Goal: Transaction & Acquisition: Purchase product/service

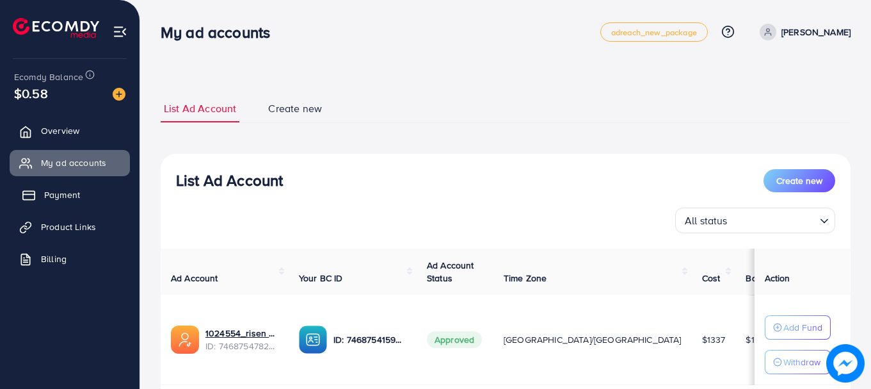
click at [60, 195] on span "Payment" at bounding box center [62, 194] width 36 height 13
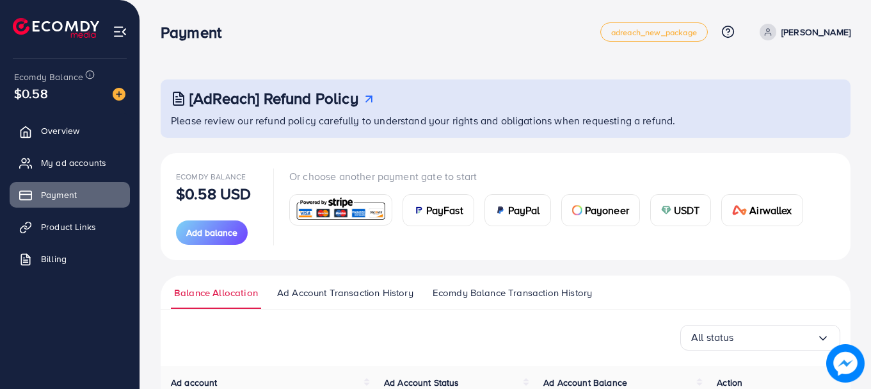
click at [666, 212] on img at bounding box center [666, 210] width 10 height 10
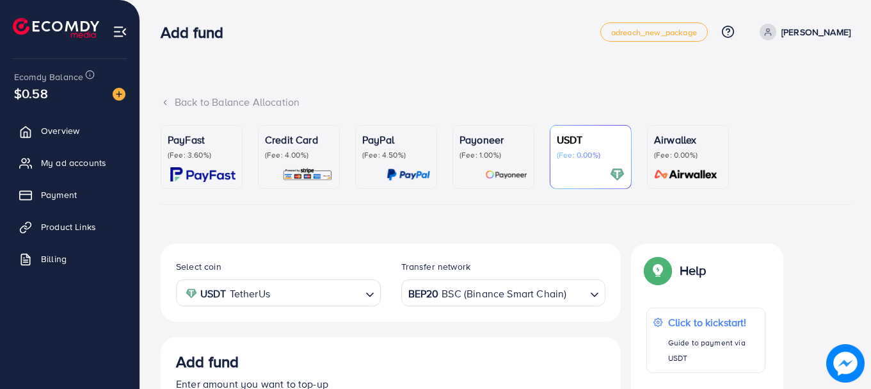
scroll to position [239, 0]
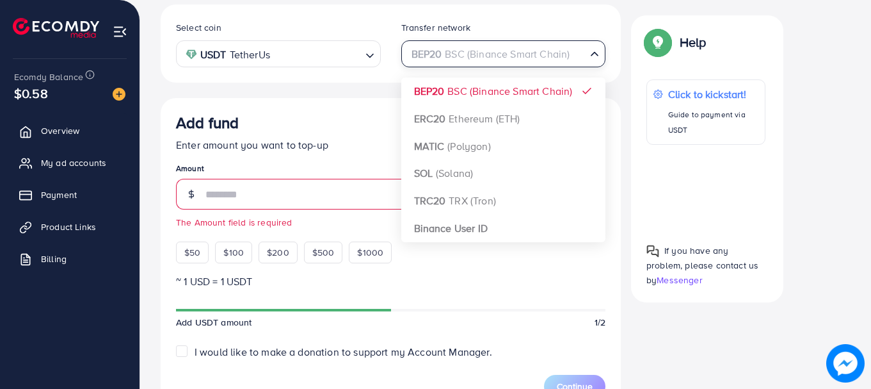
click at [539, 46] on div "BEP20 BSC (Binance Smart Chain)" at bounding box center [496, 53] width 181 height 22
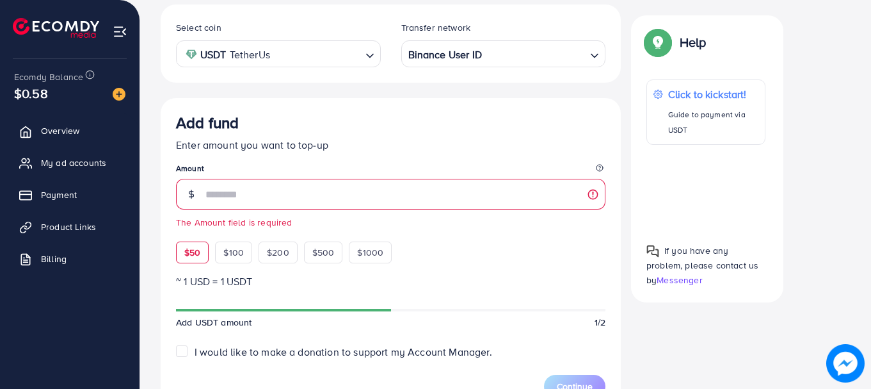
click at [192, 253] on span "$50" at bounding box center [192, 252] width 16 height 13
type input "**"
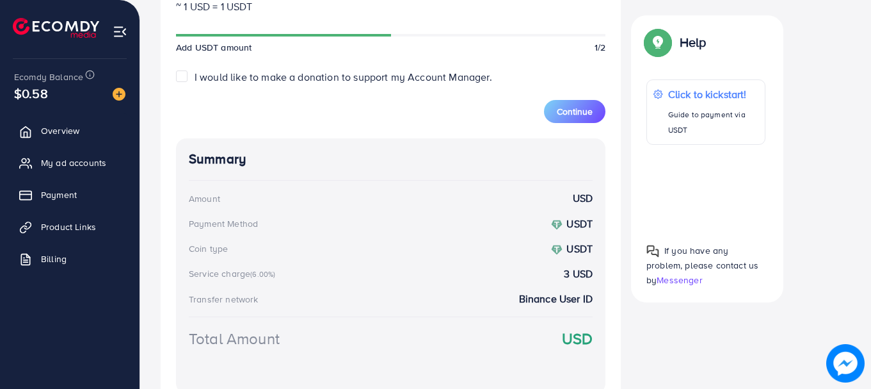
scroll to position [514, 0]
click at [572, 115] on span "Continue" at bounding box center [575, 110] width 36 height 13
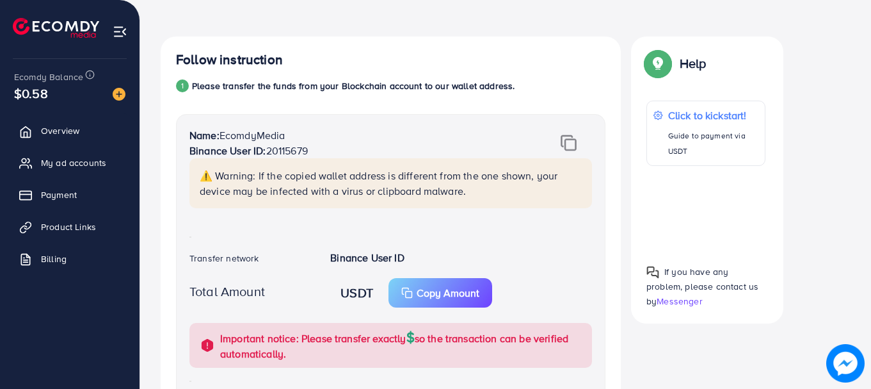
scroll to position [206, 0]
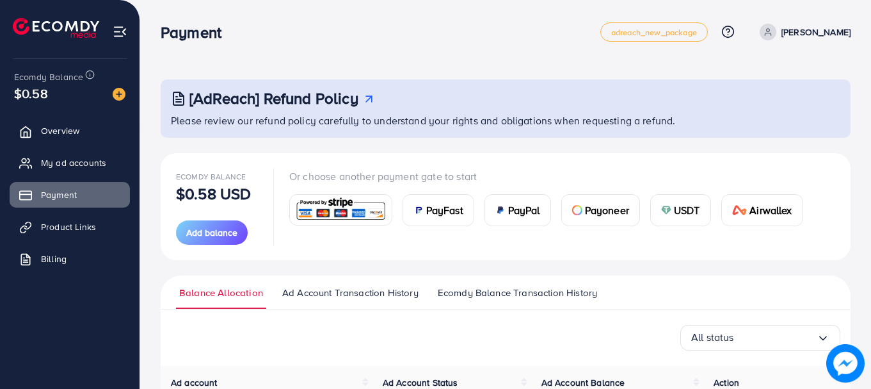
click at [696, 200] on div "USDT" at bounding box center [681, 210] width 60 height 31
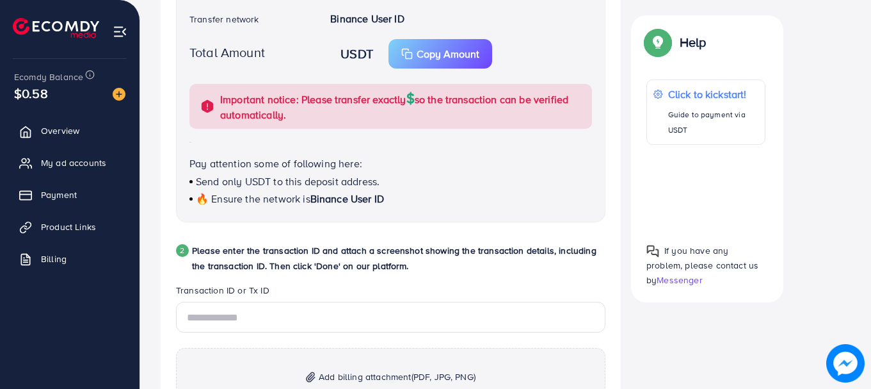
scroll to position [539, 0]
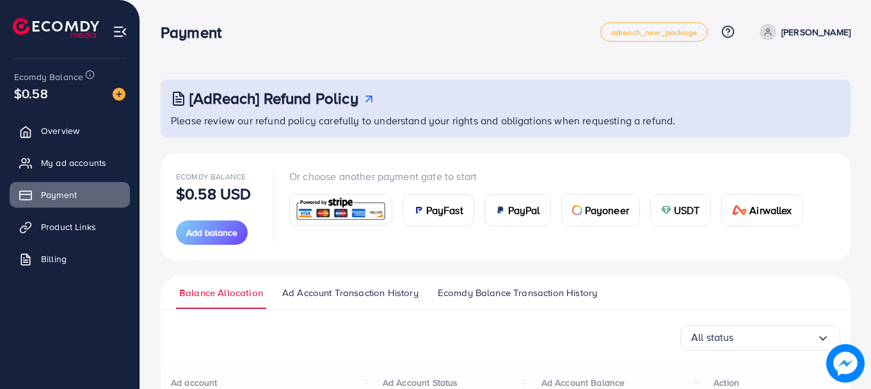
click at [693, 208] on span "USDT" at bounding box center [687, 209] width 26 height 15
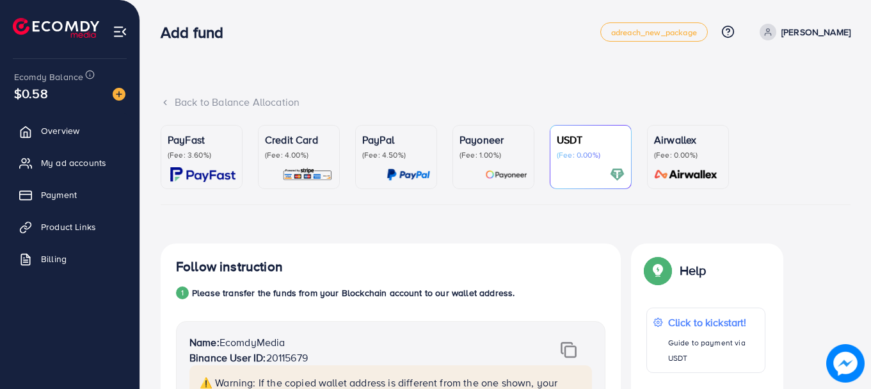
click at [579, 180] on div at bounding box center [591, 174] width 68 height 15
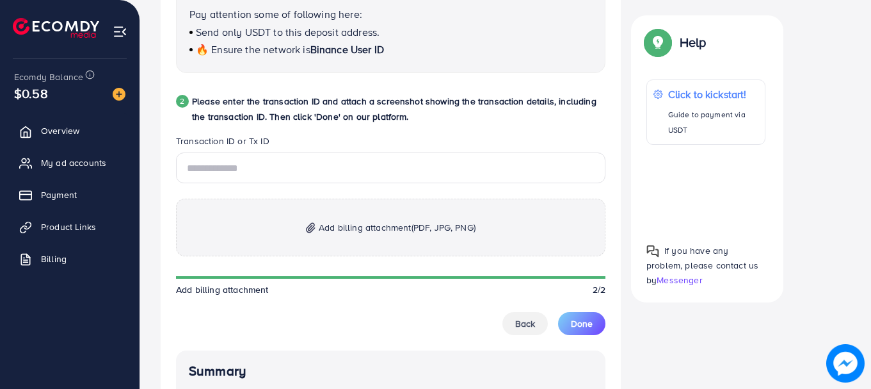
scroll to position [593, 0]
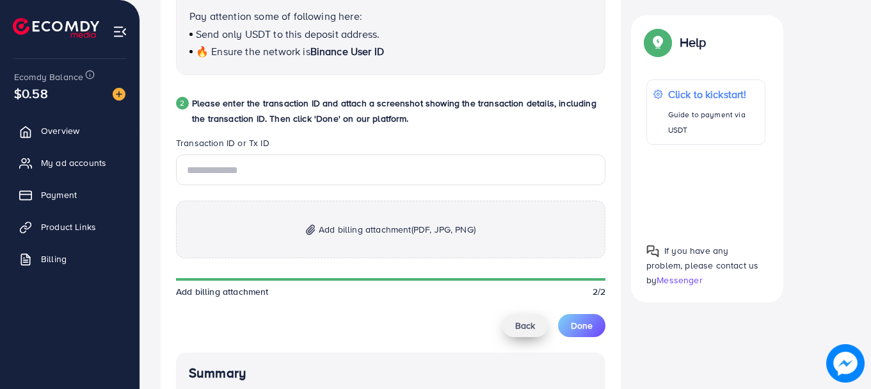
click at [524, 326] on span "Back" at bounding box center [525, 325] width 20 height 13
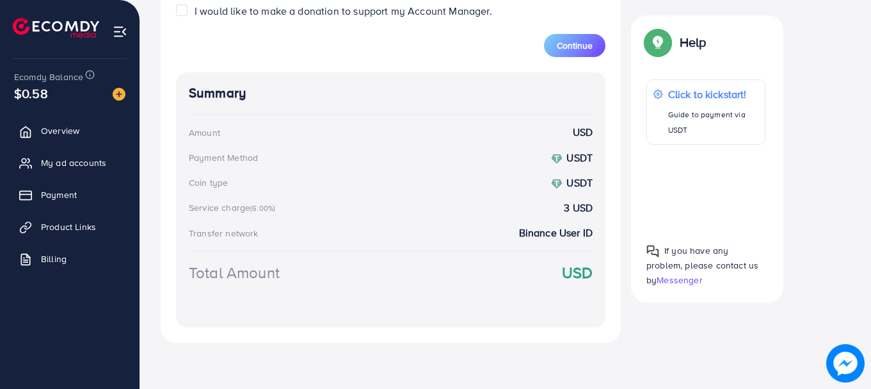
scroll to position [239, 0]
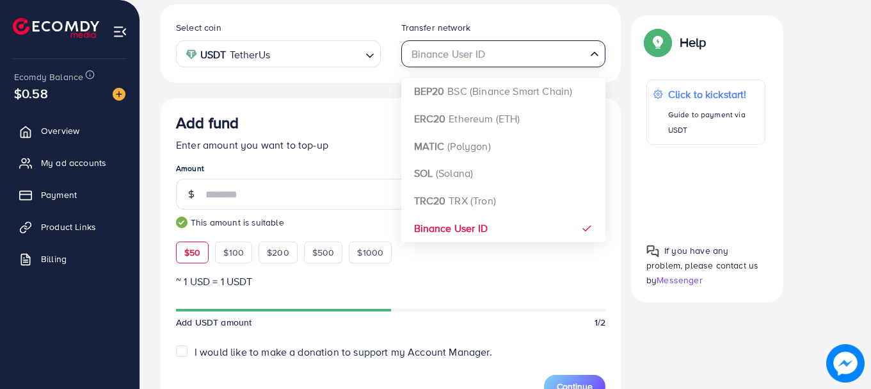
click at [511, 63] on input "Search for option" at bounding box center [496, 54] width 179 height 20
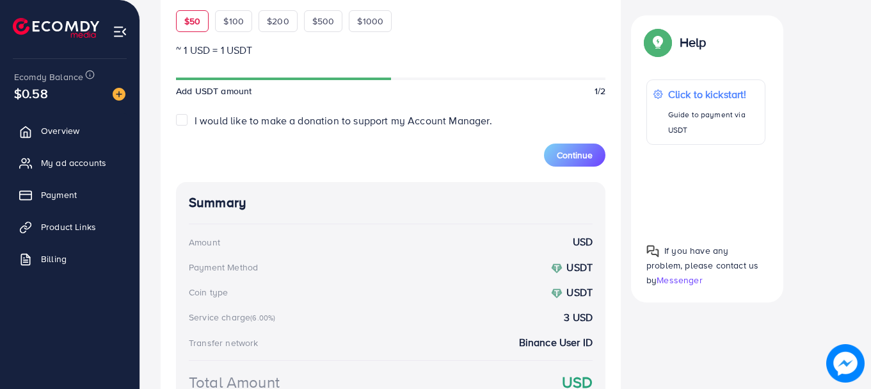
scroll to position [579, 0]
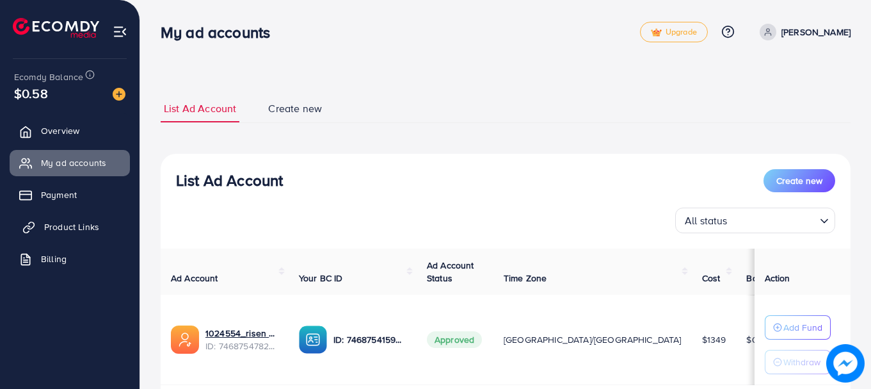
click at [62, 224] on span "Product Links" at bounding box center [71, 226] width 55 height 13
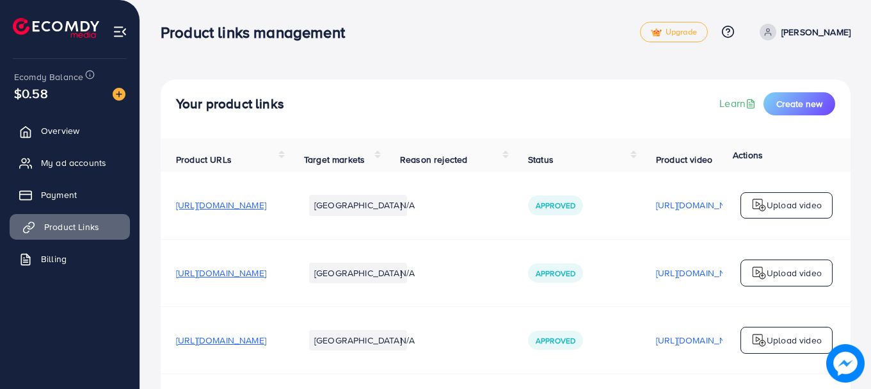
click at [62, 227] on span "Product Links" at bounding box center [71, 226] width 55 height 13
click at [58, 189] on span "Payment" at bounding box center [62, 194] width 36 height 13
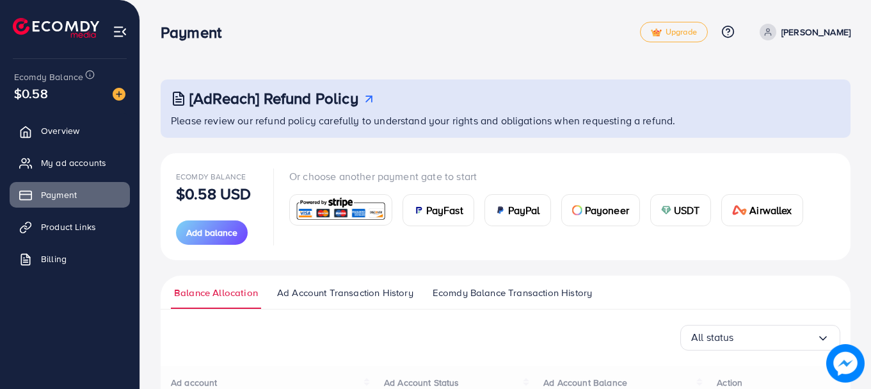
click at [673, 216] on div "USDT" at bounding box center [681, 210] width 60 height 31
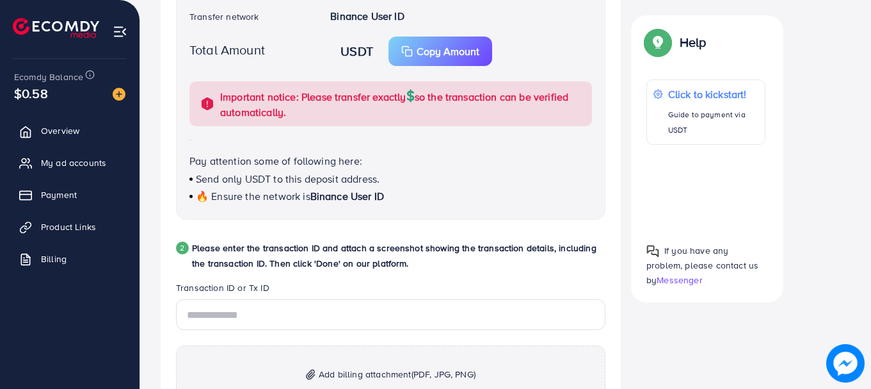
scroll to position [332, 0]
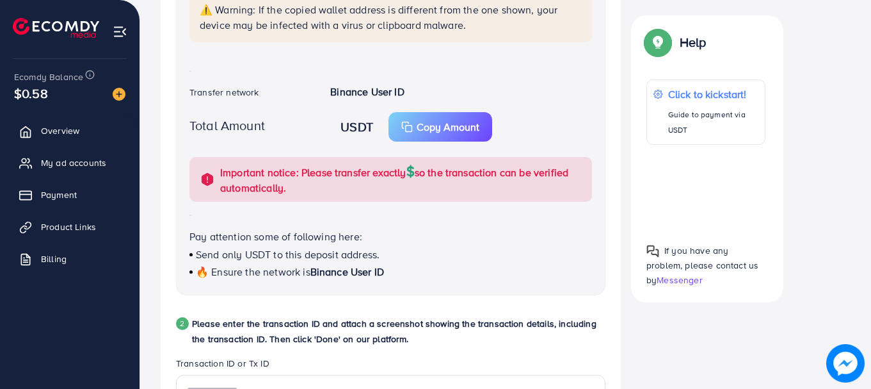
scroll to position [373, 0]
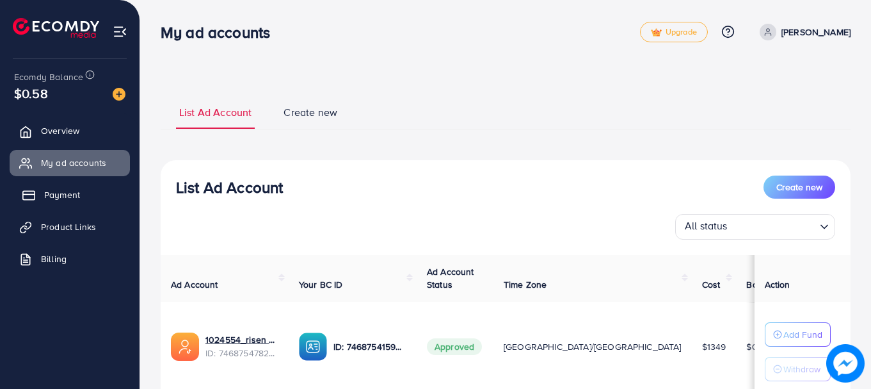
click at [60, 196] on span "Payment" at bounding box center [62, 194] width 36 height 13
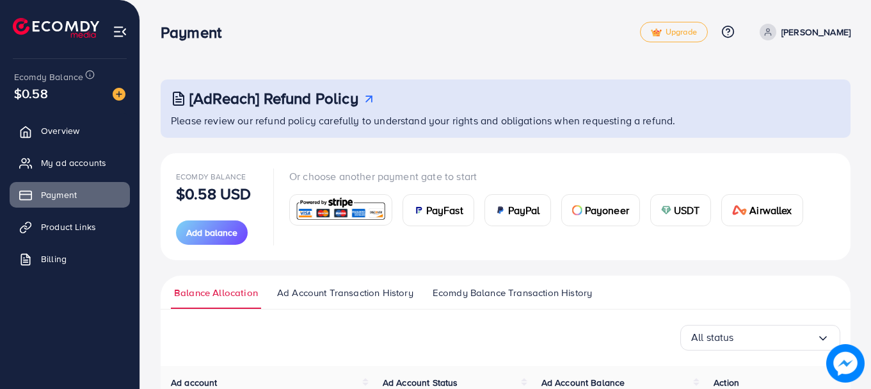
click at [677, 207] on span "USDT" at bounding box center [687, 209] width 26 height 15
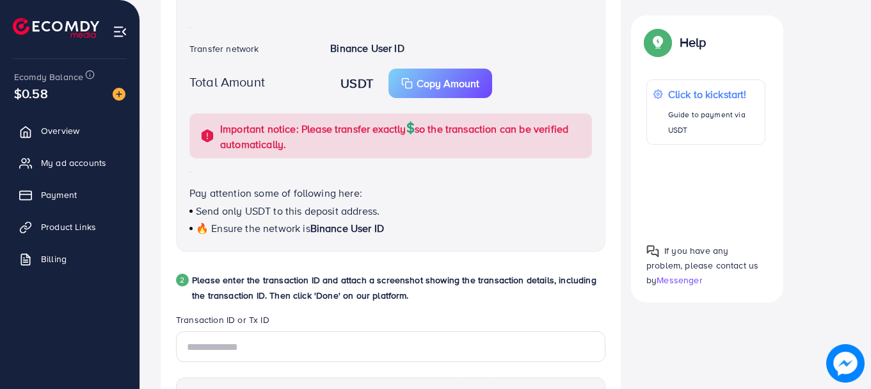
scroll to position [426, 0]
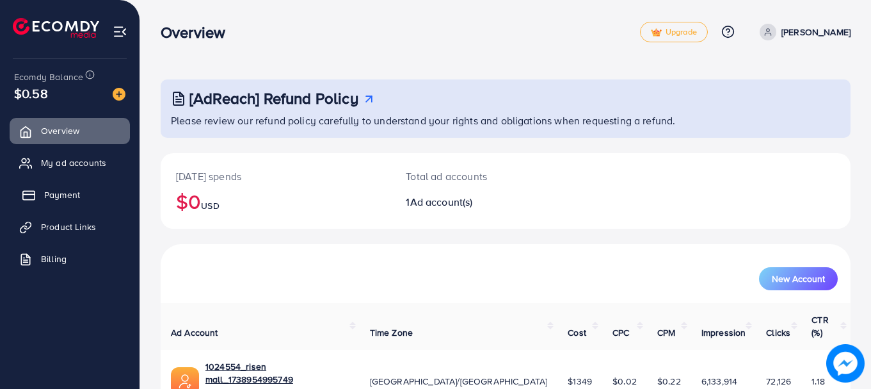
click at [65, 197] on span "Payment" at bounding box center [62, 194] width 36 height 13
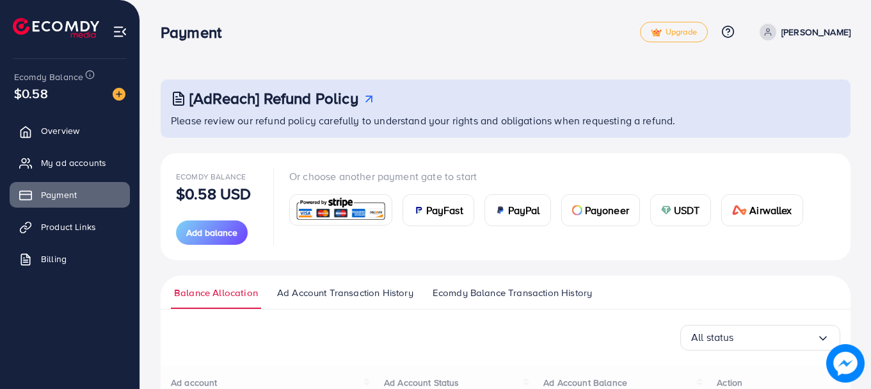
click at [677, 223] on div "USDT" at bounding box center [681, 210] width 60 height 31
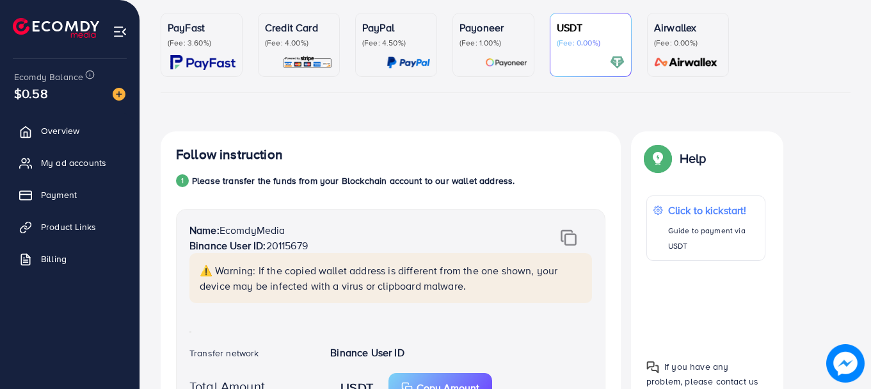
scroll to position [113, 0]
click at [575, 51] on div "USDT (Fee: 0.00%)" at bounding box center [591, 44] width 68 height 50
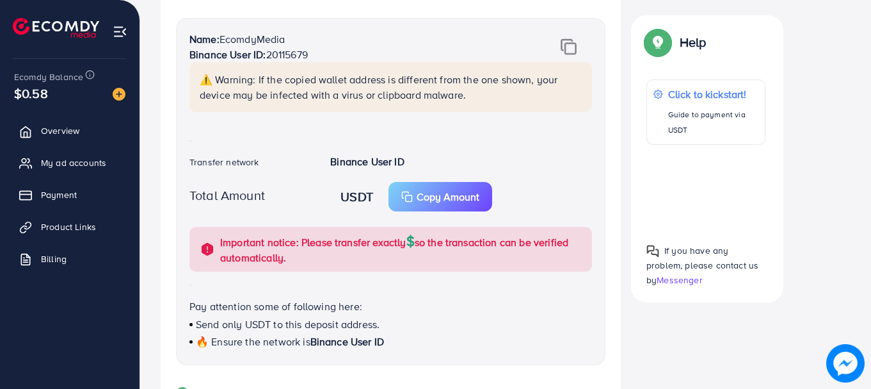
scroll to position [298, 0]
